Goal: Contribute content: Add original content to the website for others to see

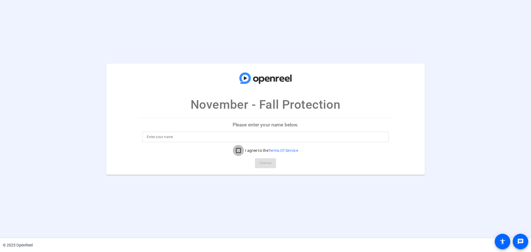
click at [235, 150] on input "I agree to the Terms Of Service" at bounding box center [238, 150] width 11 height 11
checkbox input "true"
click at [233, 137] on input at bounding box center [265, 137] width 237 height 7
type input "[PERSON_NAME] [PERSON_NAME]"
click at [267, 165] on span "Continue" at bounding box center [265, 163] width 12 height 8
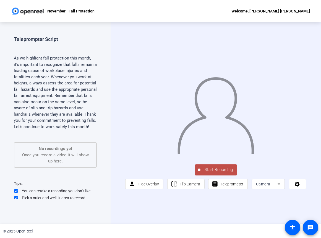
scroll to position [15, 0]
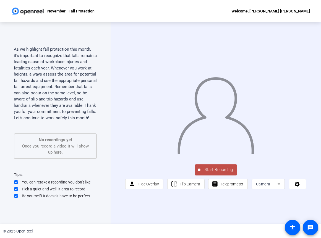
click at [224, 167] on span "Start Recording" at bounding box center [218, 169] width 37 height 6
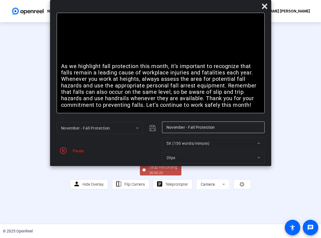
click at [171, 170] on div "Stop Recording" at bounding box center [164, 167] width 28 height 6
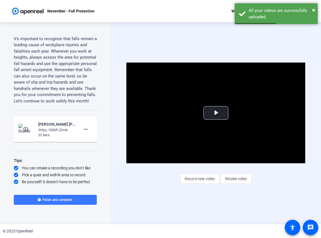
scroll to position [32, 0]
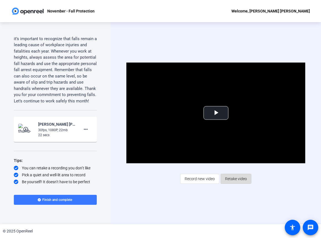
click at [231, 179] on span "Retake video" at bounding box center [236, 178] width 22 height 11
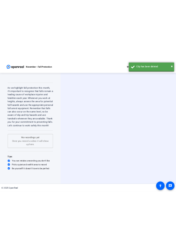
scroll to position [15, 0]
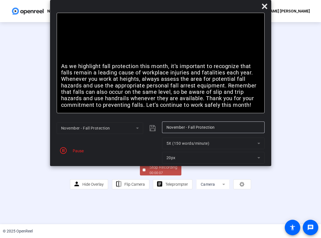
click at [148, 175] on span "Stop Recording 00:00:07" at bounding box center [163, 169] width 36 height 11
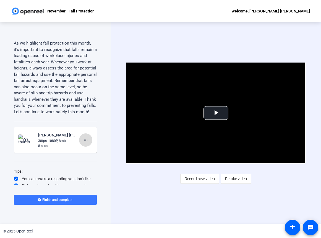
click at [79, 145] on span at bounding box center [85, 139] width 13 height 13
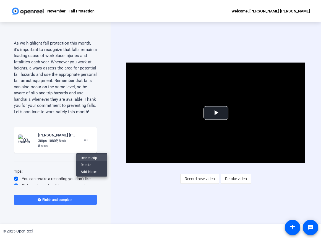
click at [89, 157] on span "Delete clip" at bounding box center [92, 157] width 22 height 7
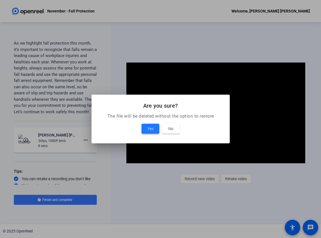
click at [149, 129] on span "Yes" at bounding box center [150, 128] width 6 height 7
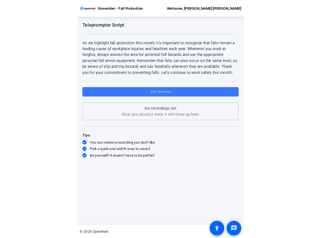
scroll to position [0, 0]
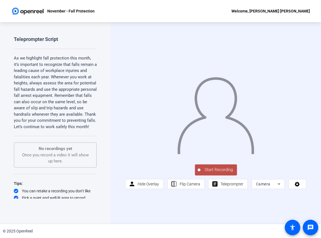
click at [224, 170] on span "Start Recording" at bounding box center [218, 169] width 37 height 6
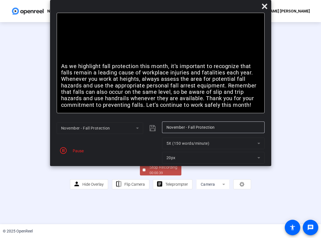
click at [150, 170] on div "Stop Recording" at bounding box center [164, 167] width 28 height 6
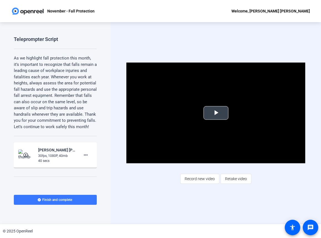
click at [216, 113] on span "Video Player" at bounding box center [216, 113] width 0 height 0
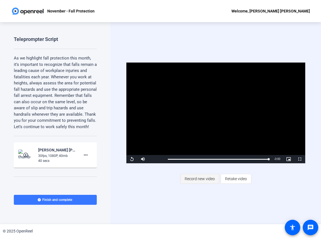
click at [204, 179] on span "Record new video" at bounding box center [200, 178] width 30 height 11
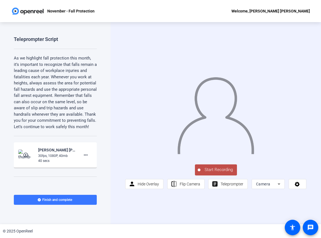
click at [206, 172] on span "Start Recording" at bounding box center [218, 169] width 37 height 6
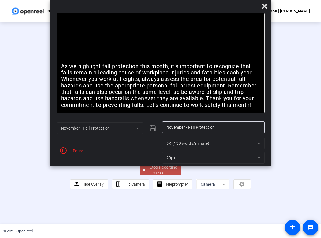
click at [163, 170] on div "Stop Recording" at bounding box center [164, 167] width 28 height 6
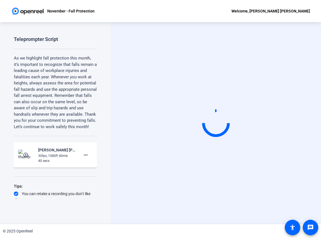
scroll to position [18, 0]
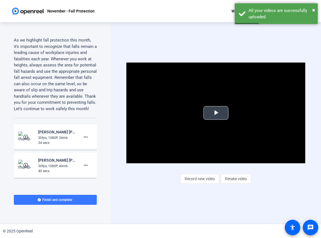
click at [216, 113] on span "Video Player" at bounding box center [216, 113] width 0 height 0
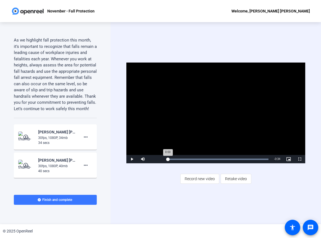
drag, startPoint x: 268, startPoint y: 160, endPoint x: 166, endPoint y: 161, distance: 101.8
click at [166, 161] on div "Loaded : 100.00% 0:00 0:00" at bounding box center [218, 159] width 106 height 8
click at [84, 140] on mat-icon "more_horiz" at bounding box center [85, 137] width 7 height 7
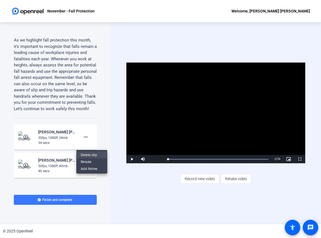
click at [91, 154] on span "Delete clip" at bounding box center [92, 154] width 22 height 7
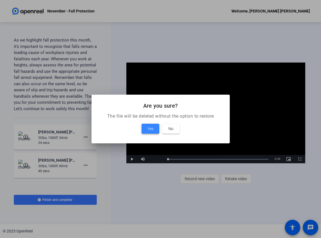
click at [153, 123] on span at bounding box center [151, 128] width 18 height 13
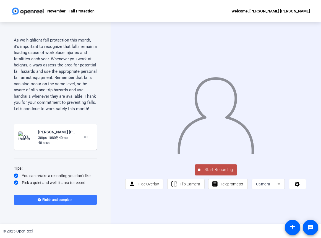
click at [218, 169] on span "Start Recording" at bounding box center [218, 169] width 37 height 6
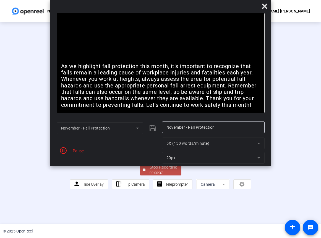
click at [170, 170] on div "Stop Recording" at bounding box center [164, 167] width 28 height 6
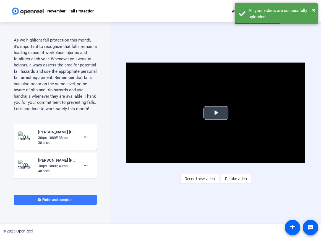
click at [216, 113] on span "Video Player" at bounding box center [216, 113] width 0 height 0
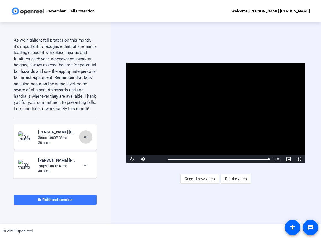
click at [82, 140] on mat-icon "more_horiz" at bounding box center [85, 137] width 7 height 7
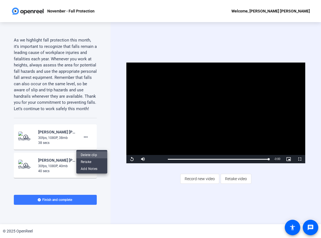
click at [91, 154] on span "Delete clip" at bounding box center [92, 154] width 22 height 7
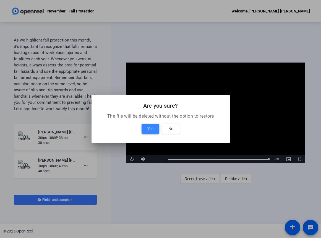
click at [153, 128] on span "Yes" at bounding box center [150, 128] width 6 height 7
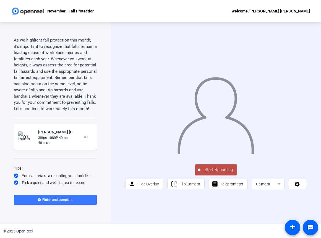
click at [215, 170] on span "Start Recording" at bounding box center [218, 169] width 37 height 6
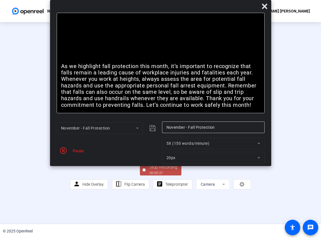
drag, startPoint x: 156, startPoint y: 198, endPoint x: 157, endPoint y: 194, distance: 3.7
click at [156, 175] on div "00:00:37" at bounding box center [164, 172] width 28 height 5
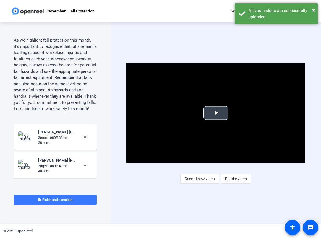
click at [216, 113] on span "Video Player" at bounding box center [216, 113] width 0 height 0
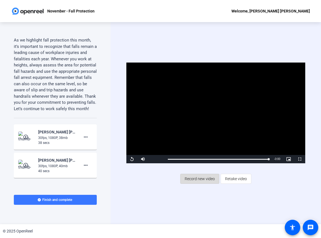
click at [200, 179] on span "Record new video" at bounding box center [200, 178] width 30 height 11
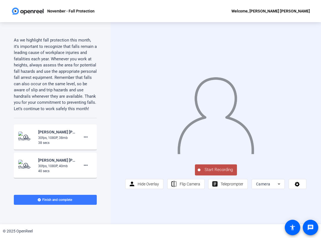
click at [213, 170] on span "Start Recording" at bounding box center [218, 169] width 37 height 6
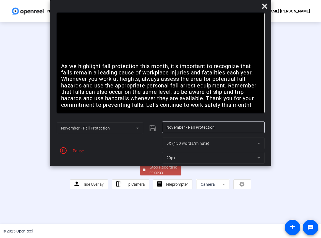
click at [200, 154] on img at bounding box center [160, 112] width 78 height 81
click at [165, 170] on div "Stop Recording" at bounding box center [164, 167] width 28 height 6
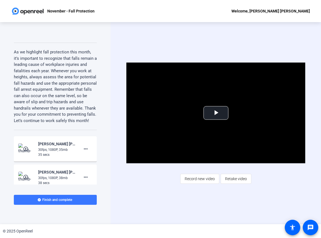
scroll to position [6, 0]
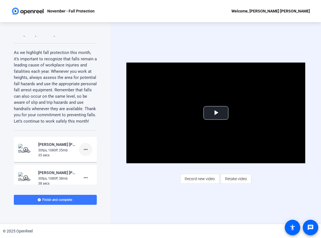
click at [82, 153] on mat-icon "more_horiz" at bounding box center [85, 149] width 7 height 7
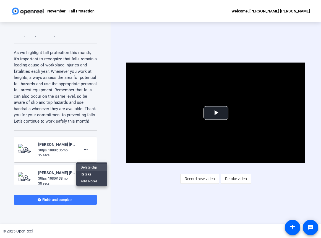
click at [90, 168] on span "Delete clip" at bounding box center [92, 167] width 22 height 7
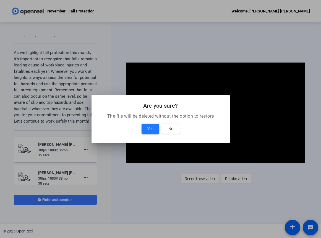
click at [149, 128] on span "Yes" at bounding box center [150, 128] width 6 height 7
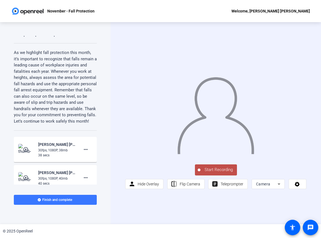
click at [207, 170] on span "Start Recording" at bounding box center [218, 169] width 37 height 6
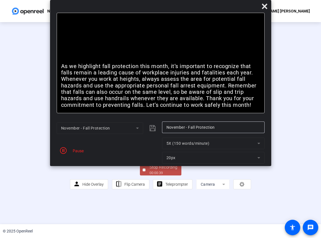
click at [156, 175] on div "00:00:39" at bounding box center [164, 172] width 28 height 5
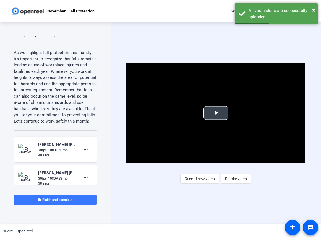
click at [216, 113] on span "Video Player" at bounding box center [216, 113] width 0 height 0
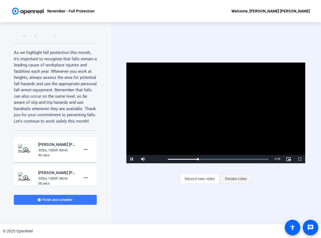
click at [231, 179] on span "Retake video" at bounding box center [236, 178] width 22 height 11
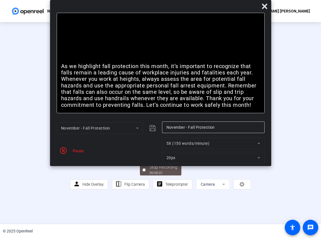
drag, startPoint x: 162, startPoint y: 180, endPoint x: 160, endPoint y: 183, distance: 3.0
click at [161, 159] on div at bounding box center [160, 108] width 181 height 102
click at [153, 175] on div "00:00:08" at bounding box center [164, 172] width 28 height 5
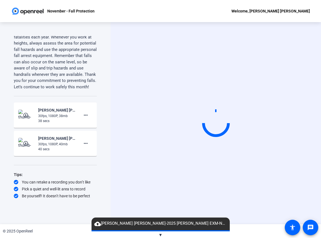
scroll to position [46, 0]
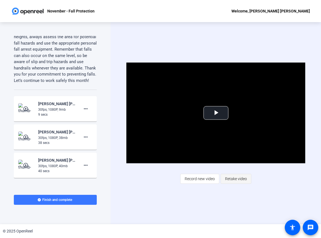
click at [237, 179] on span "Retake video" at bounding box center [236, 178] width 22 height 11
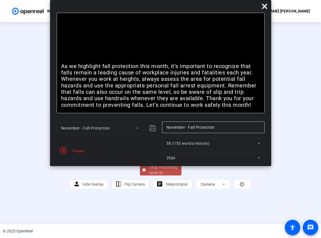
click at [157, 175] on div "00:00:35" at bounding box center [164, 172] width 28 height 5
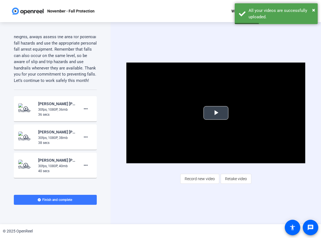
click at [216, 113] on span "Video Player" at bounding box center [216, 113] width 0 height 0
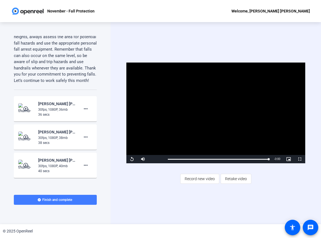
click at [60, 199] on span "Finish and complete" at bounding box center [57, 199] width 30 height 4
